Goal: Transaction & Acquisition: Purchase product/service

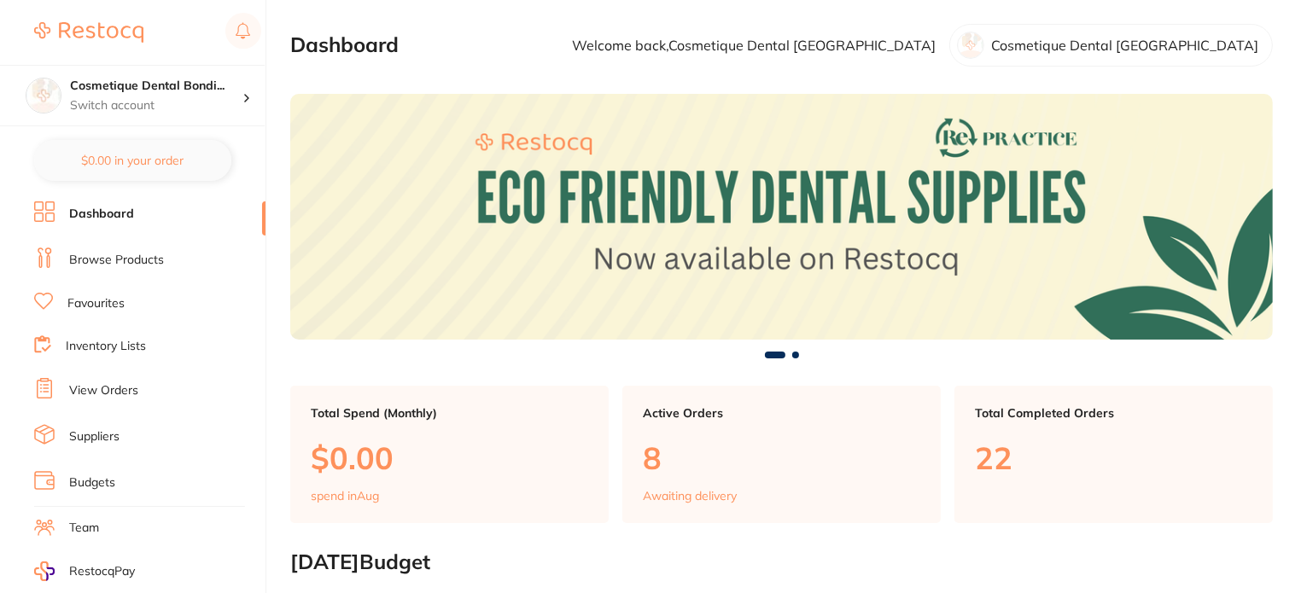
click at [137, 256] on link "Browse Products" at bounding box center [116, 260] width 95 height 17
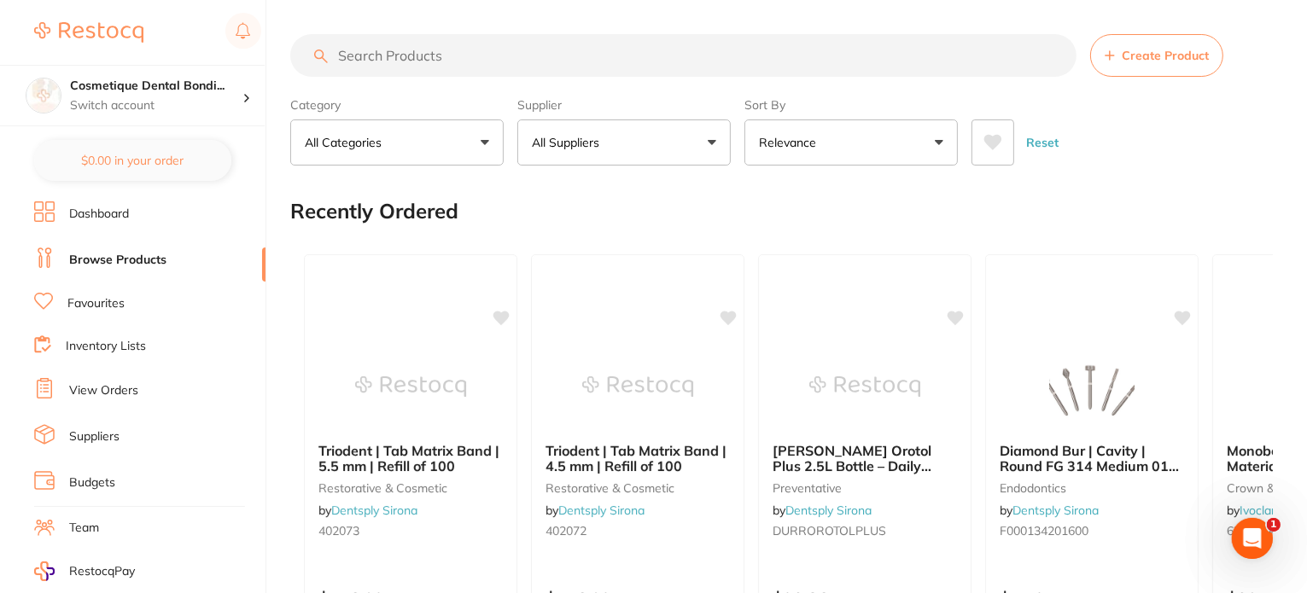
click at [431, 54] on input "search" at bounding box center [683, 55] width 786 height 43
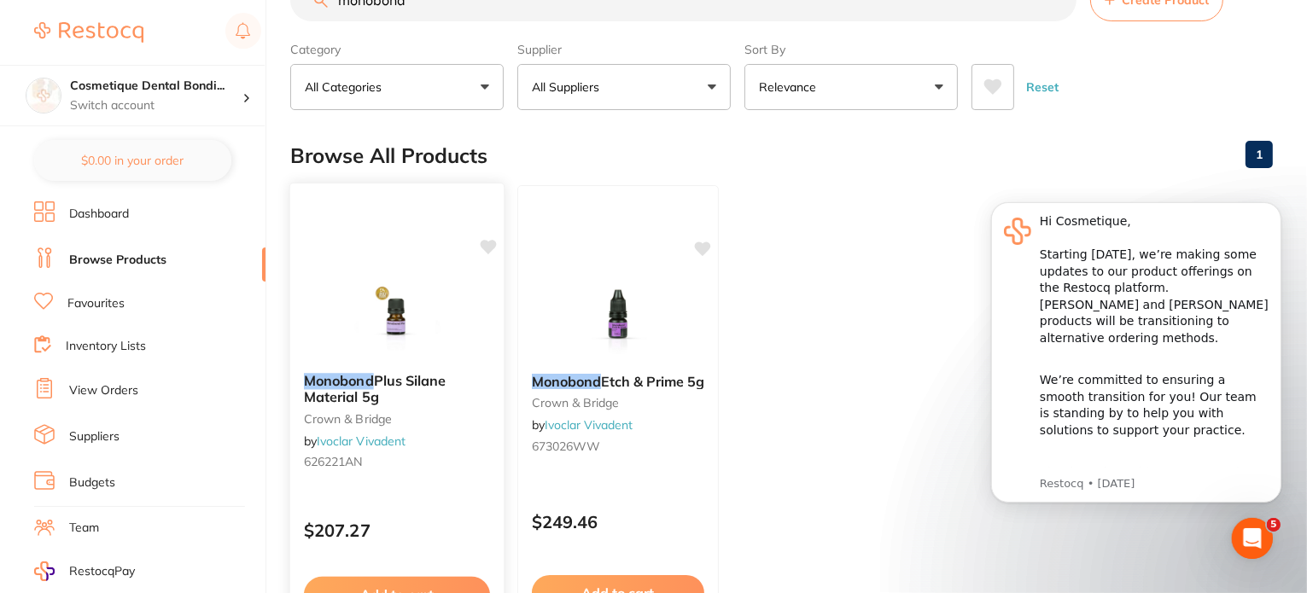
scroll to position [85, 0]
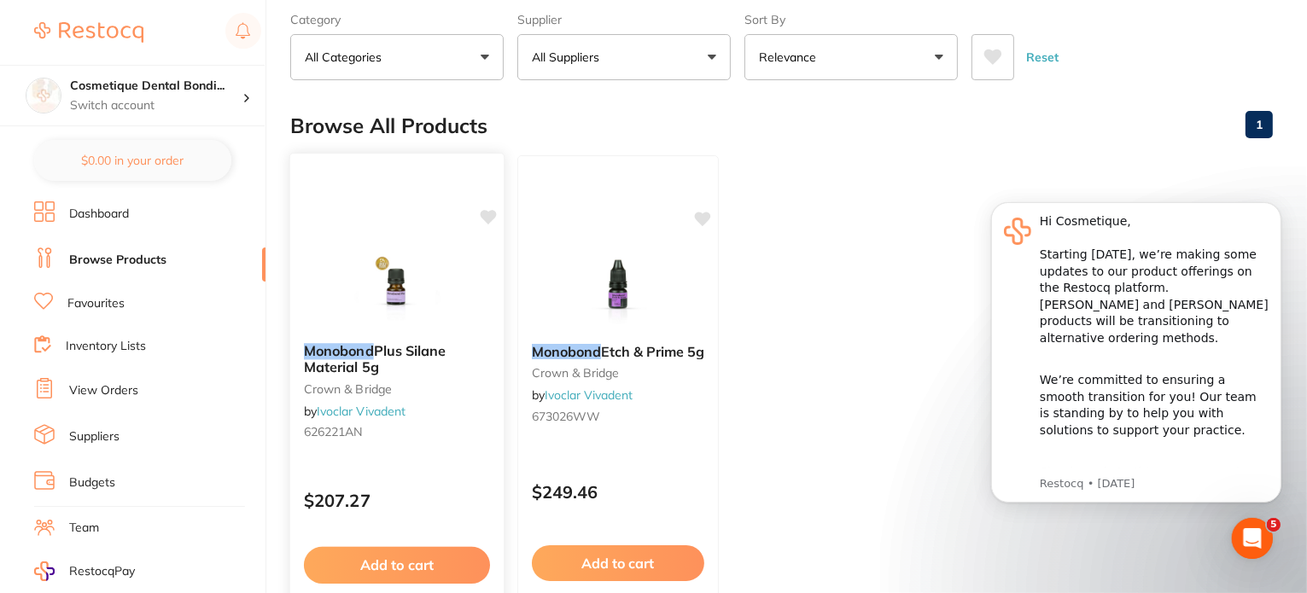
type input "monobond"
click at [433, 316] on img at bounding box center [397, 286] width 112 height 86
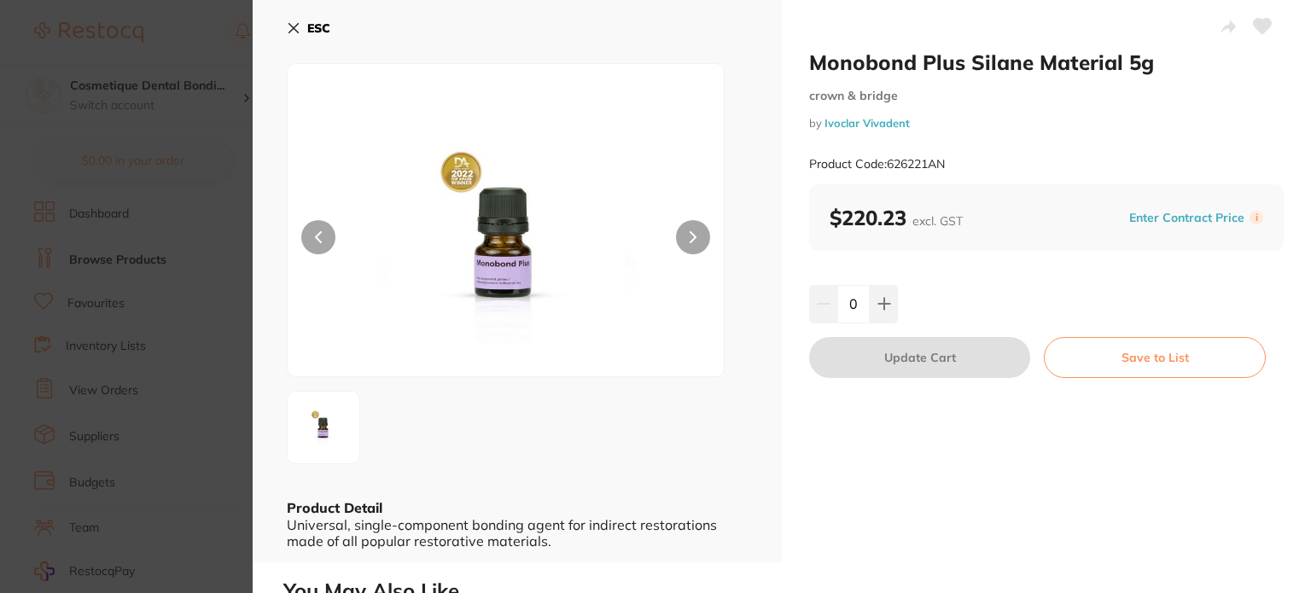
click at [294, 26] on icon at bounding box center [293, 28] width 9 height 9
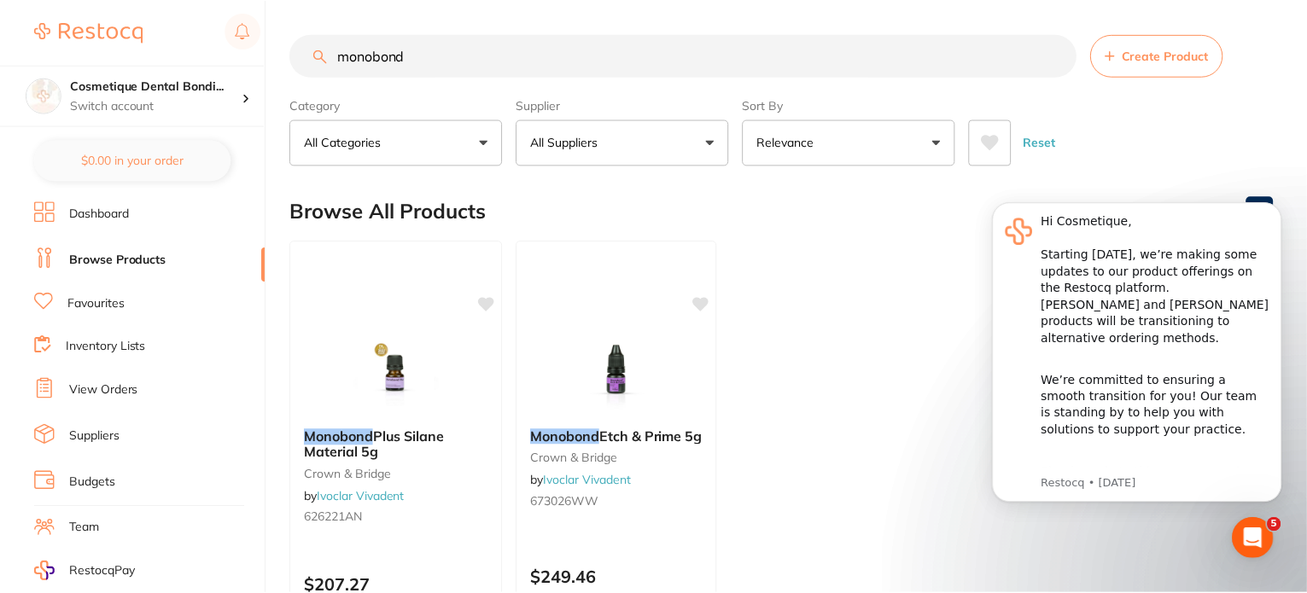
scroll to position [85, 0]
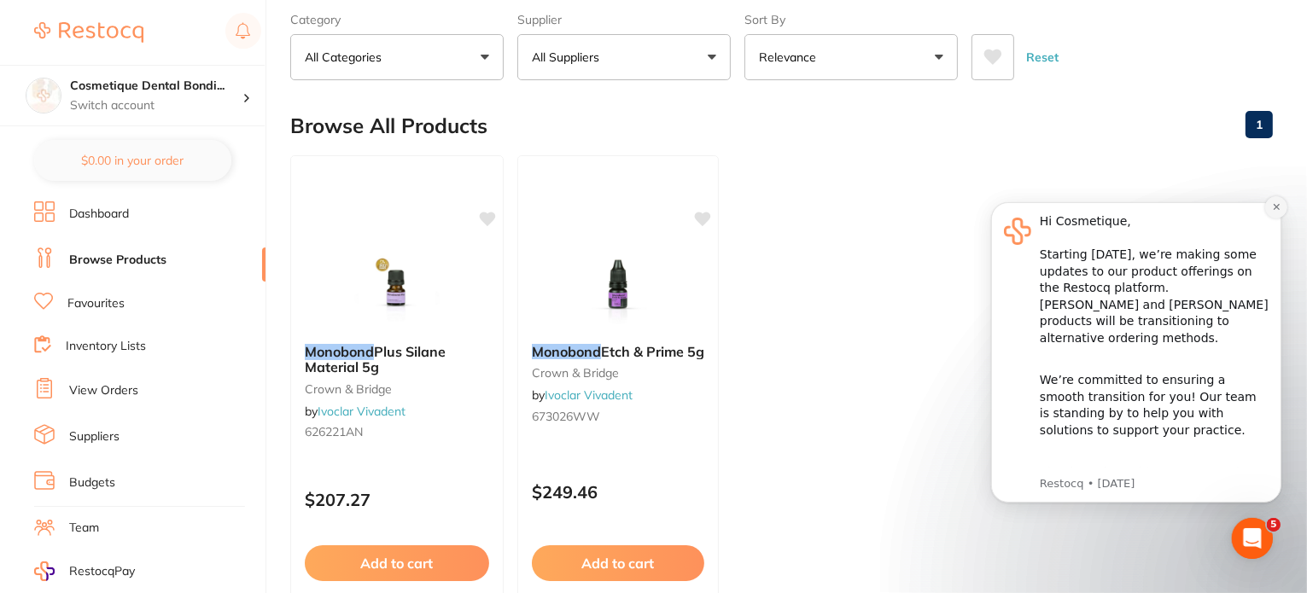
drag, startPoint x: 1333, startPoint y: 650, endPoint x: 1279, endPoint y: 206, distance: 447.2
click at [1279, 206] on icon "Dismiss notification" at bounding box center [1275, 205] width 9 height 9
click at [403, 468] on div "Monobond Plus Silane Material 5g crown & bridge by Ivoclar Vivadent 626221AN $2…" at bounding box center [397, 401] width 216 height 496
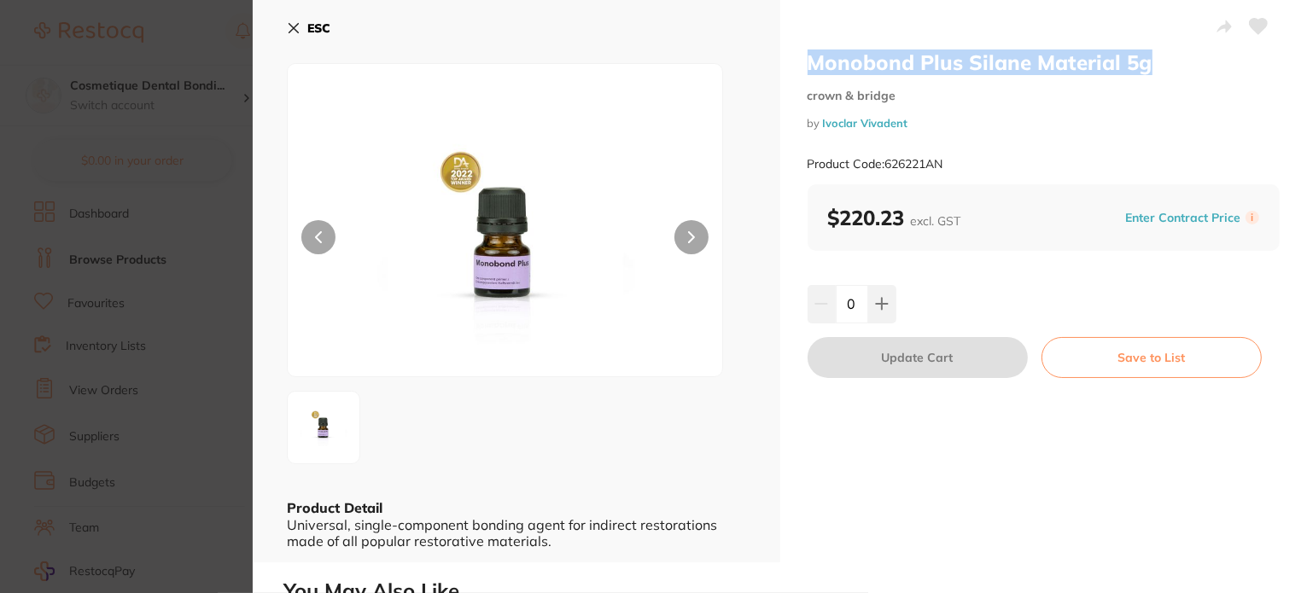
drag, startPoint x: 807, startPoint y: 61, endPoint x: 1139, endPoint y: 71, distance: 332.2
click at [1139, 71] on h2 "Monobond Plus Silane Material 5g" at bounding box center [1044, 63] width 473 height 26
copy h2 "Monobond Plus Silane Material 5g"
click at [287, 31] on icon at bounding box center [294, 28] width 14 height 14
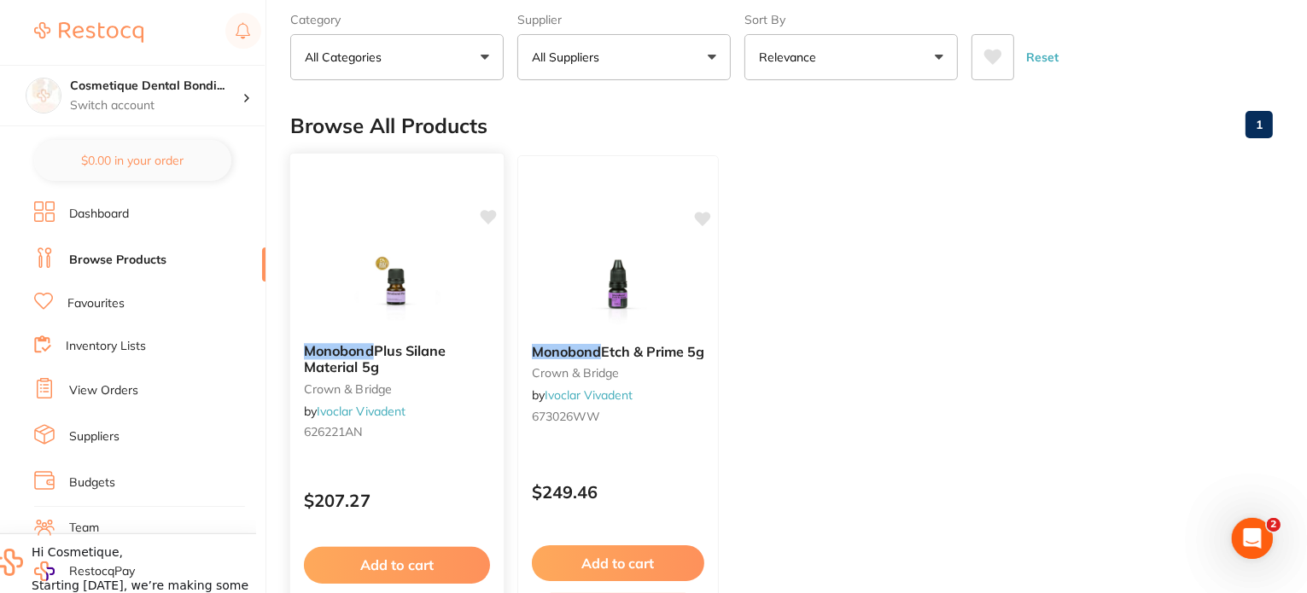
click at [417, 440] on div "Monobond Plus Silane Material 5g crown & bridge by Ivoclar Vivadent 626221AN" at bounding box center [396, 394] width 213 height 131
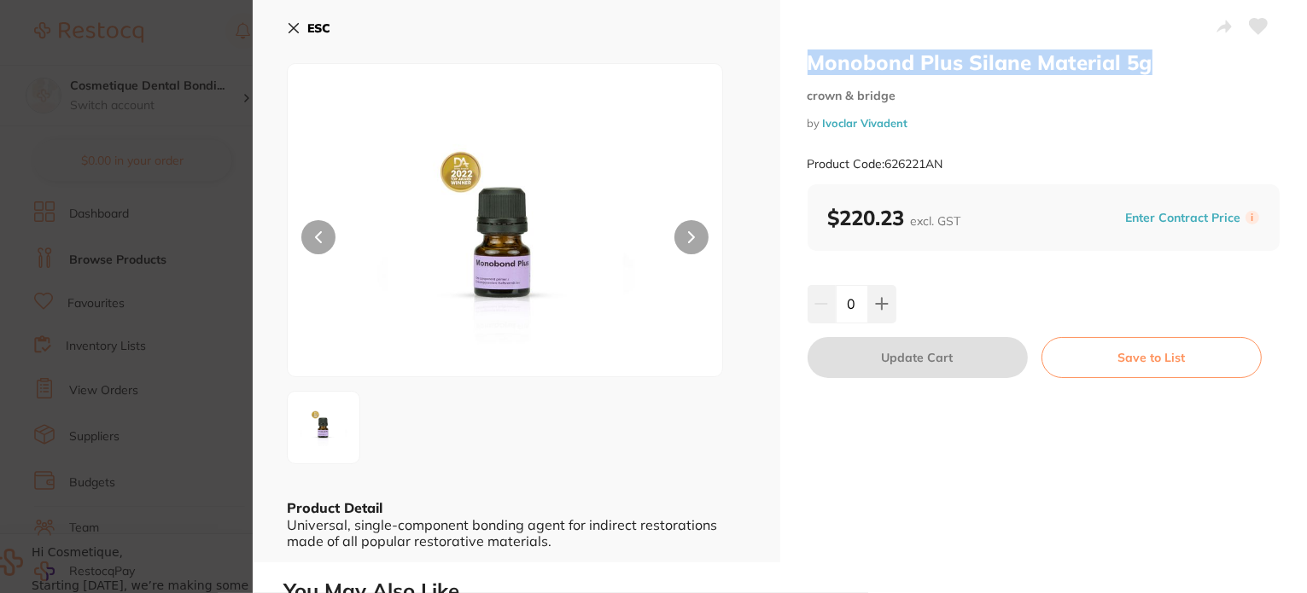
drag, startPoint x: 802, startPoint y: 61, endPoint x: 1158, endPoint y: 61, distance: 356.0
click at [1158, 61] on div "Monobond Plus Silane Material 5g crown & bridge by Ivoclar Vivadent Product Cod…" at bounding box center [1044, 281] width 528 height 563
copy h2 "Monobond Plus Silane Material 5g"
click at [289, 23] on icon at bounding box center [294, 28] width 14 height 14
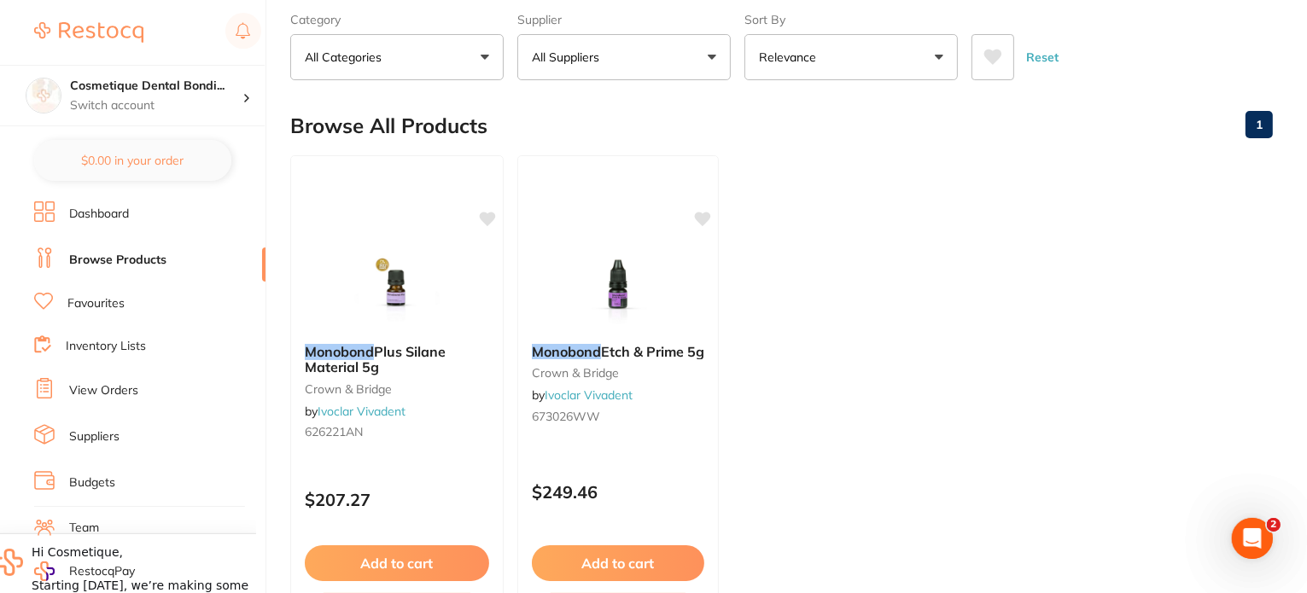
drag, startPoint x: 416, startPoint y: 452, endPoint x: 1013, endPoint y: 344, distance: 607.1
click at [416, 452] on div "Monobond Plus Silane Material 5g crown & bridge by Ivoclar Vivadent 626221AN" at bounding box center [397, 394] width 212 height 129
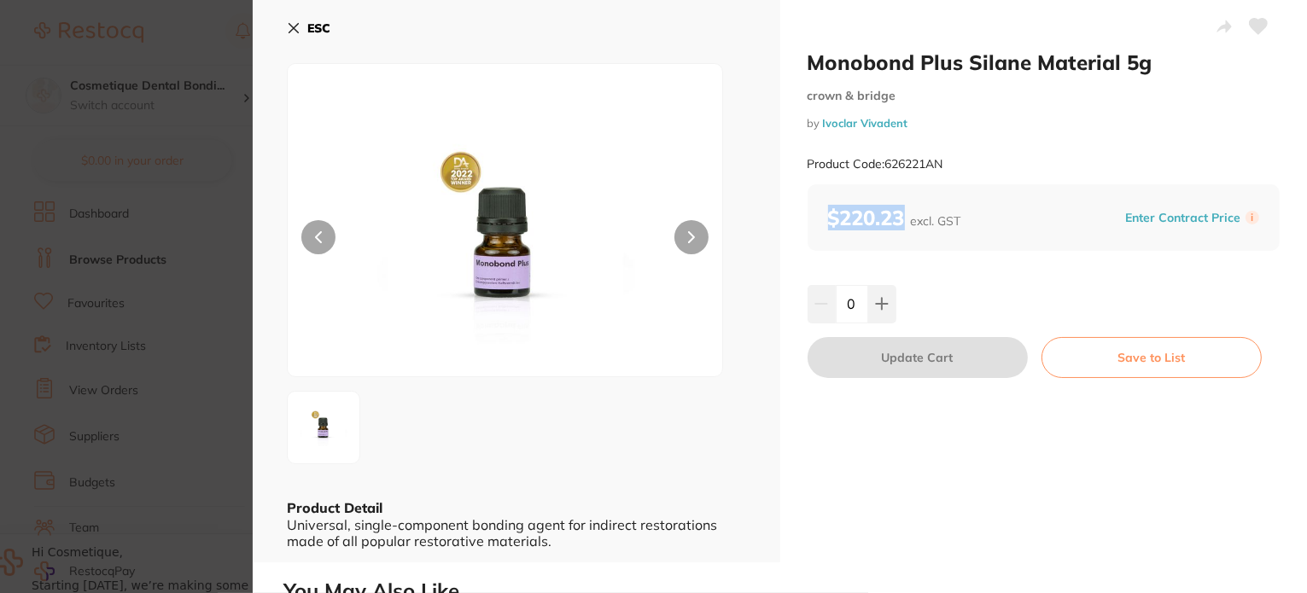
drag, startPoint x: 889, startPoint y: 218, endPoint x: 901, endPoint y: 218, distance: 11.1
click at [901, 218] on div "$220.23 excl. GST Enter Contract Price i" at bounding box center [1044, 217] width 473 height 67
click at [979, 452] on div "Monobond Plus Silane Material 5g crown & bridge by Ivoclar Vivadent Product Cod…" at bounding box center [1044, 281] width 528 height 563
click at [289, 30] on icon at bounding box center [293, 28] width 9 height 9
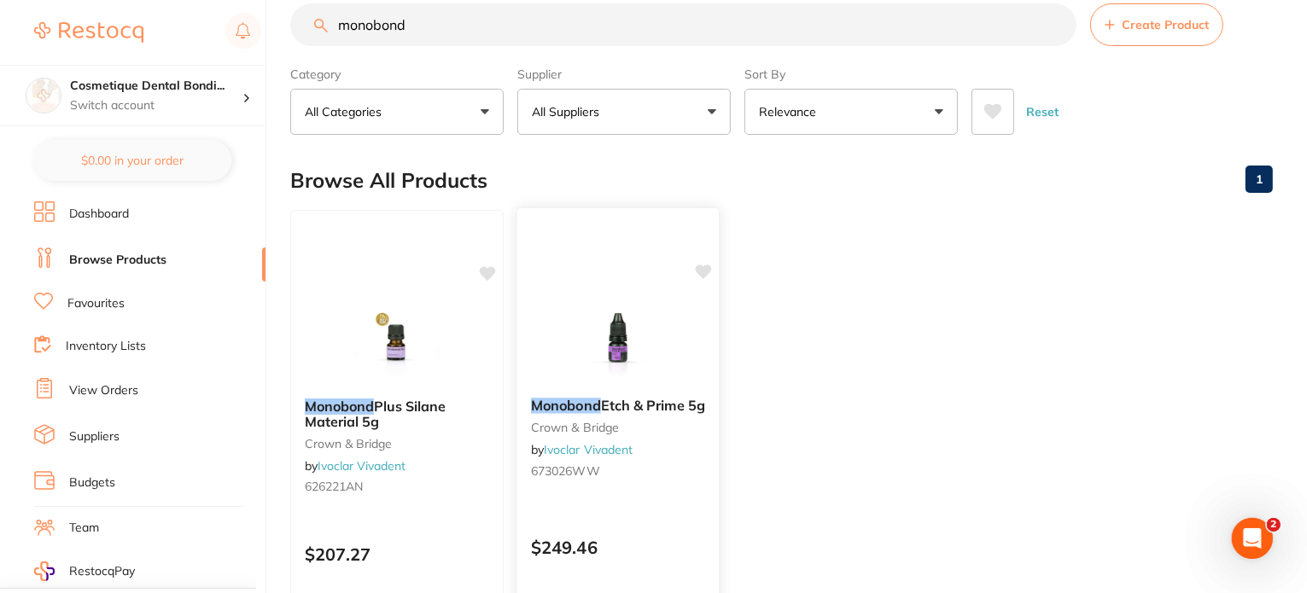
scroll to position [372, 0]
